Goal: Obtain resource: Download file/media

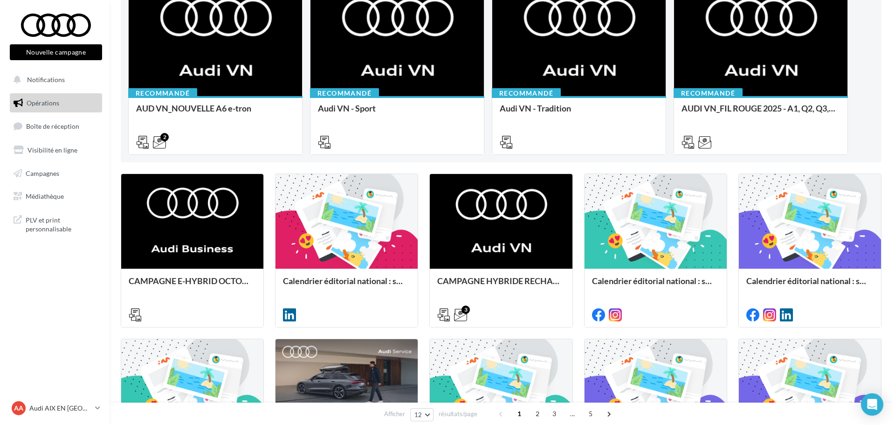
scroll to position [140, 0]
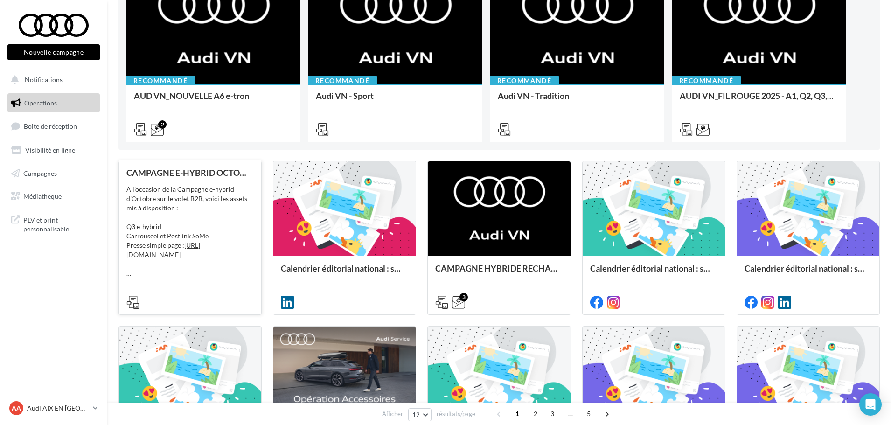
click at [194, 205] on div "A l'occasion de la Campagne e-hybrid d'Octobre sur le volet B2B, voici les asse…" at bounding box center [189, 231] width 127 height 93
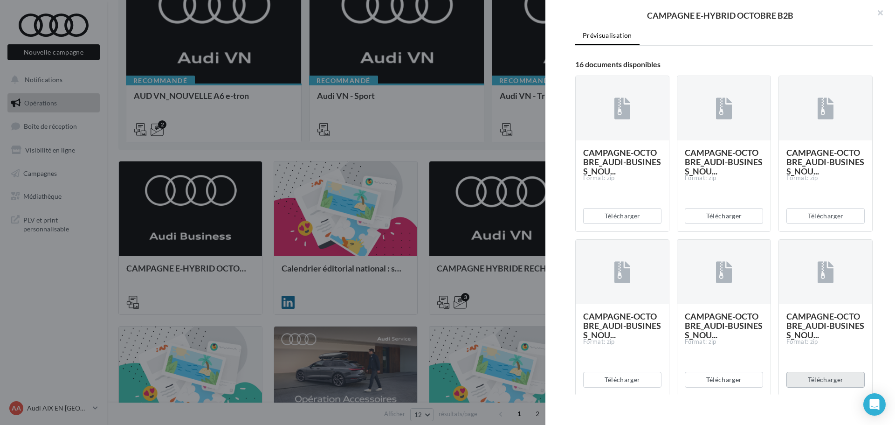
scroll to position [373, 0]
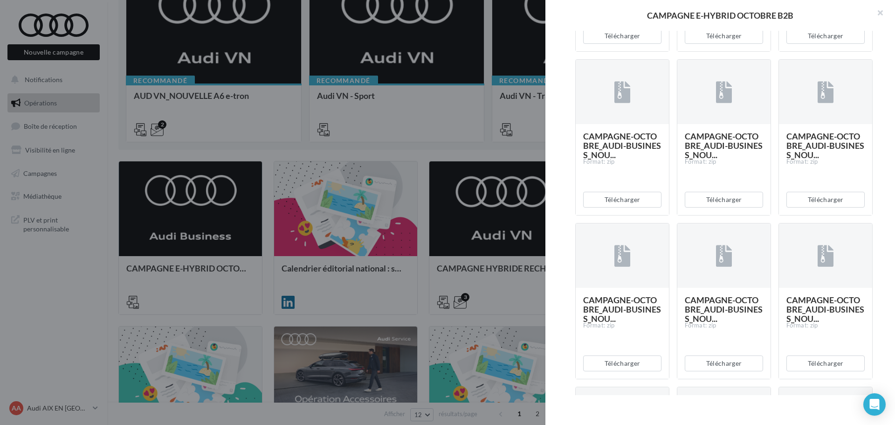
click at [451, 215] on div at bounding box center [447, 212] width 895 height 425
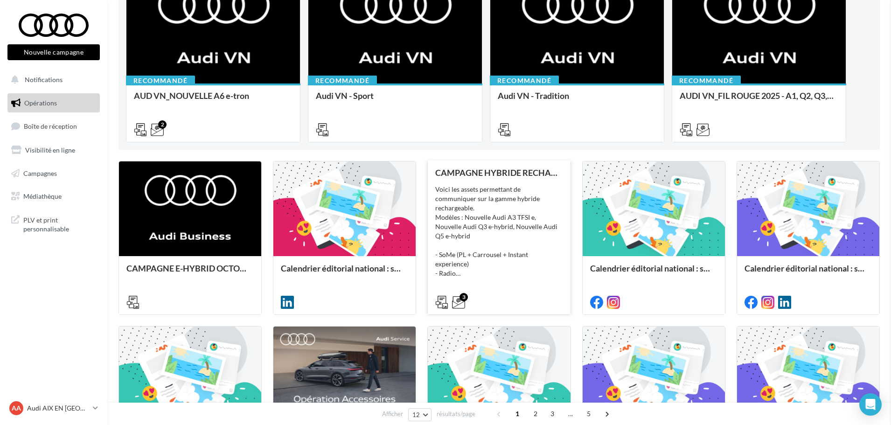
click at [487, 217] on div "CAMPAGNE HYBRIDE RECHARGEABLE Voici les assets permettant de communiquer sur la…" at bounding box center [498, 237] width 127 height 138
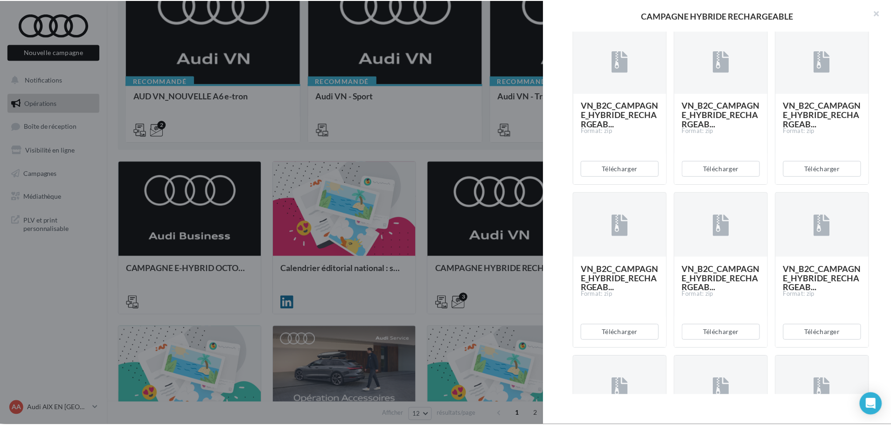
scroll to position [420, 0]
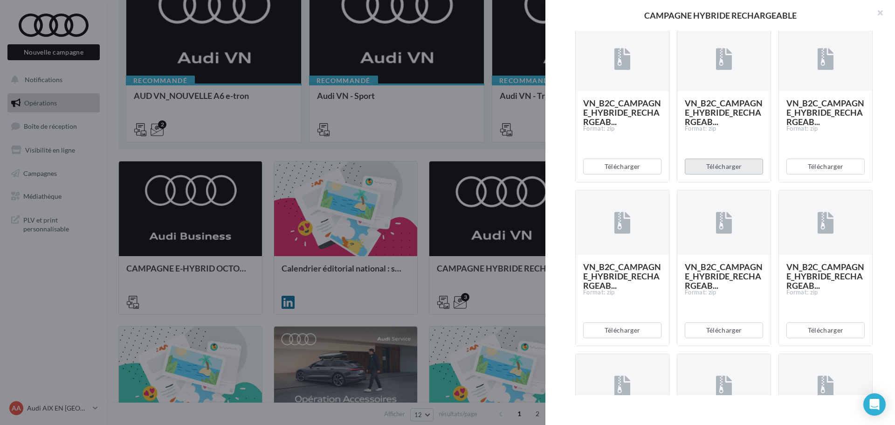
click at [725, 174] on button "Télécharger" at bounding box center [724, 167] width 78 height 16
click at [429, 154] on div at bounding box center [447, 212] width 895 height 425
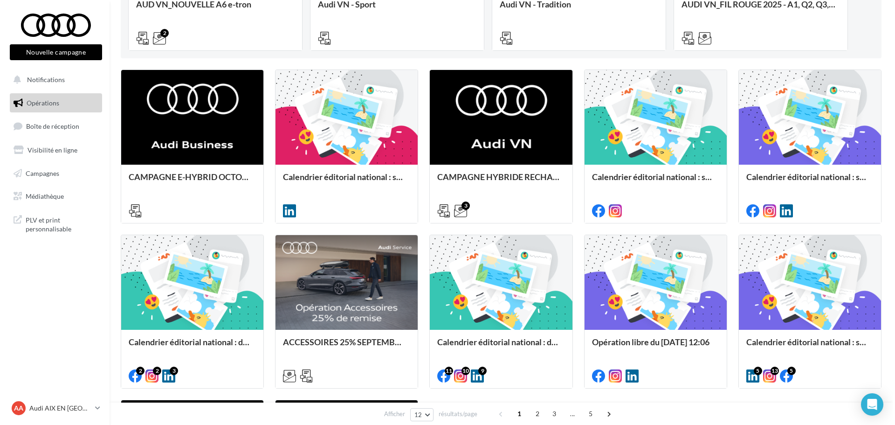
scroll to position [233, 0]
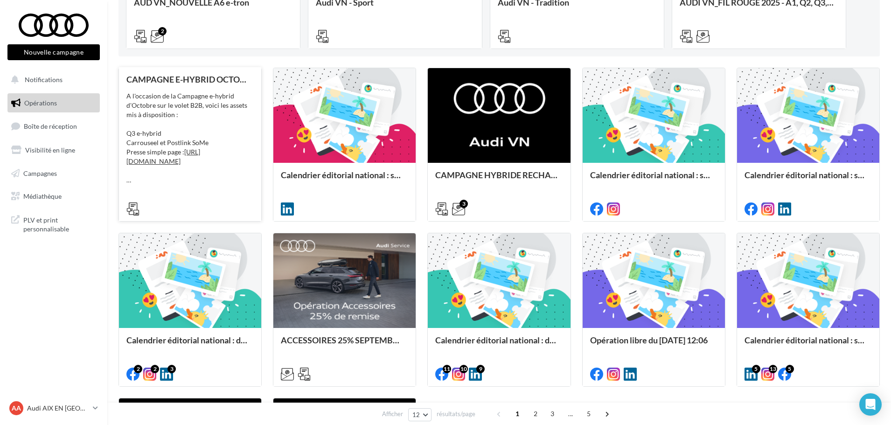
click at [193, 120] on div "A l'occasion de la Campagne e-hybrid d'Octobre sur le volet B2B, voici les asse…" at bounding box center [189, 137] width 127 height 93
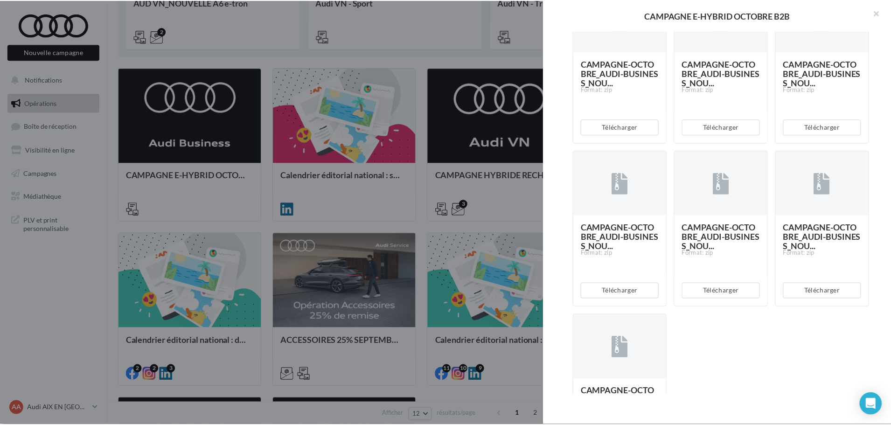
scroll to position [919, 0]
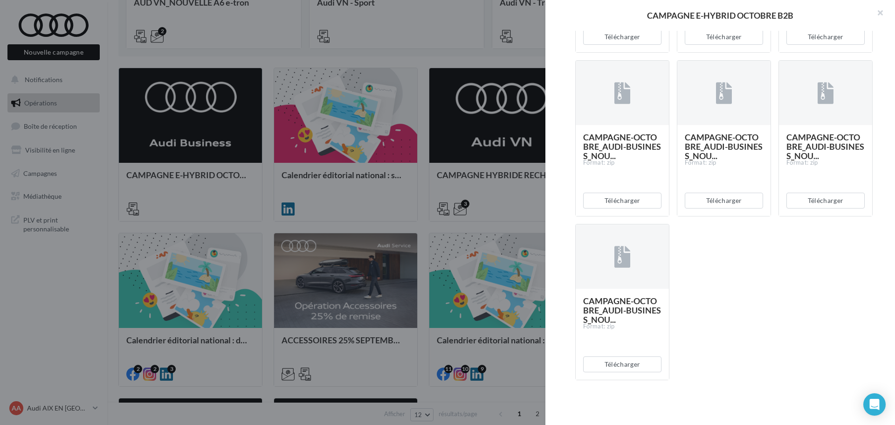
click at [407, 57] on div at bounding box center [447, 212] width 895 height 425
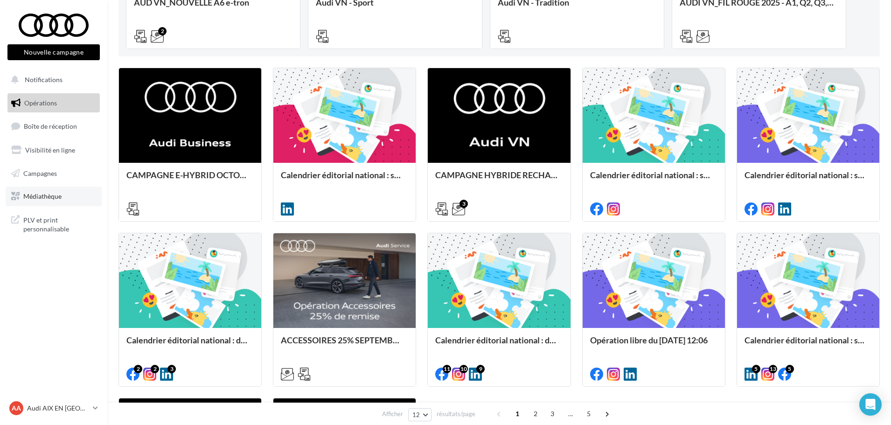
click at [64, 198] on link "Médiathèque" at bounding box center [54, 196] width 96 height 20
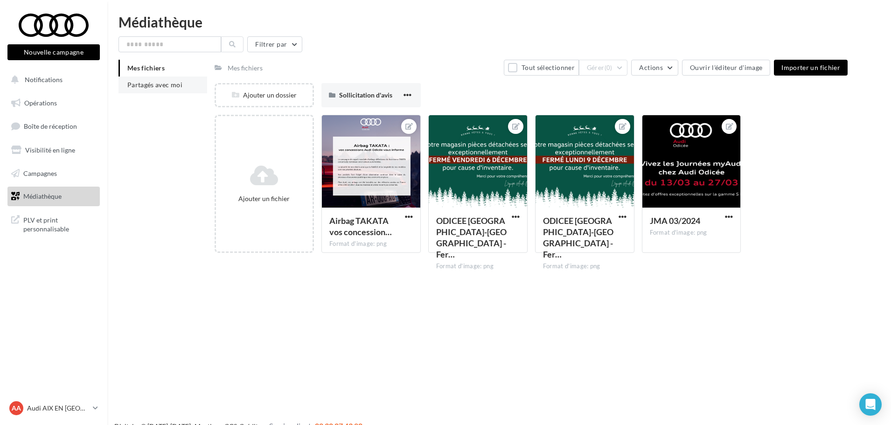
click at [152, 78] on li "Partagés avec moi" at bounding box center [162, 84] width 89 height 17
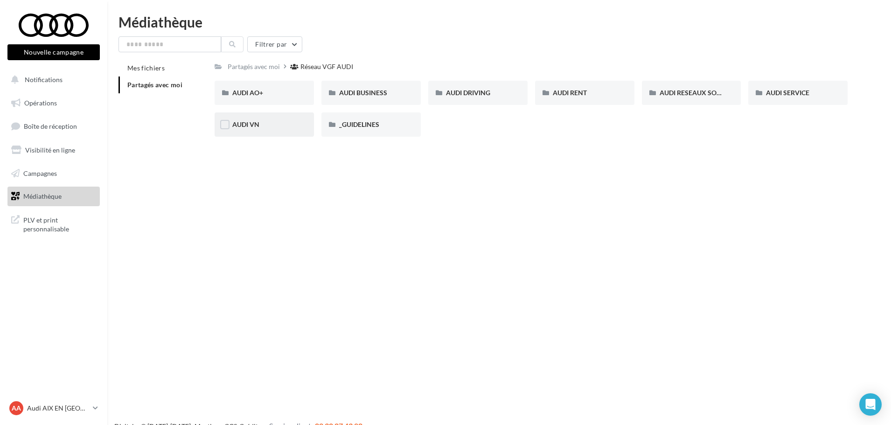
click at [287, 120] on div "AUDI VN" at bounding box center [264, 124] width 64 height 9
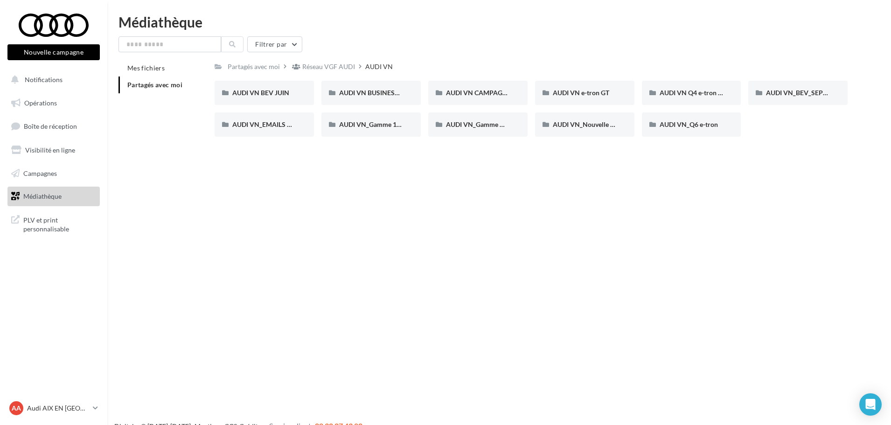
click at [180, 88] on span "Partagés avec moi" at bounding box center [154, 85] width 55 height 8
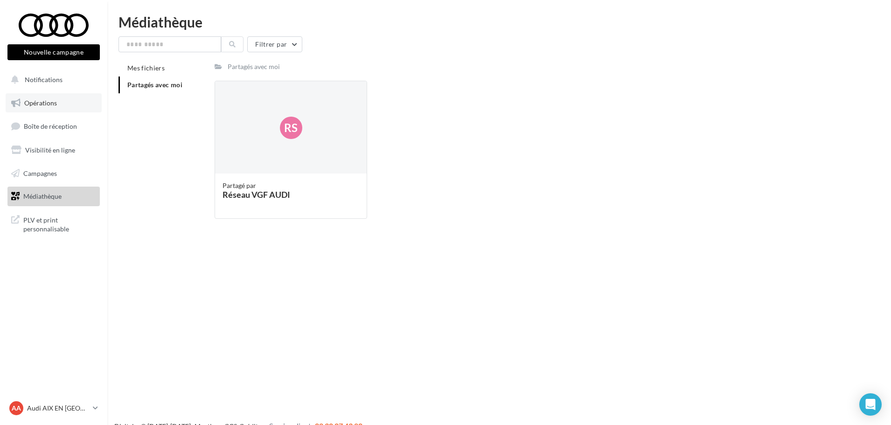
click at [50, 99] on span "Opérations" at bounding box center [40, 103] width 33 height 8
